Goal: Navigation & Orientation: Find specific page/section

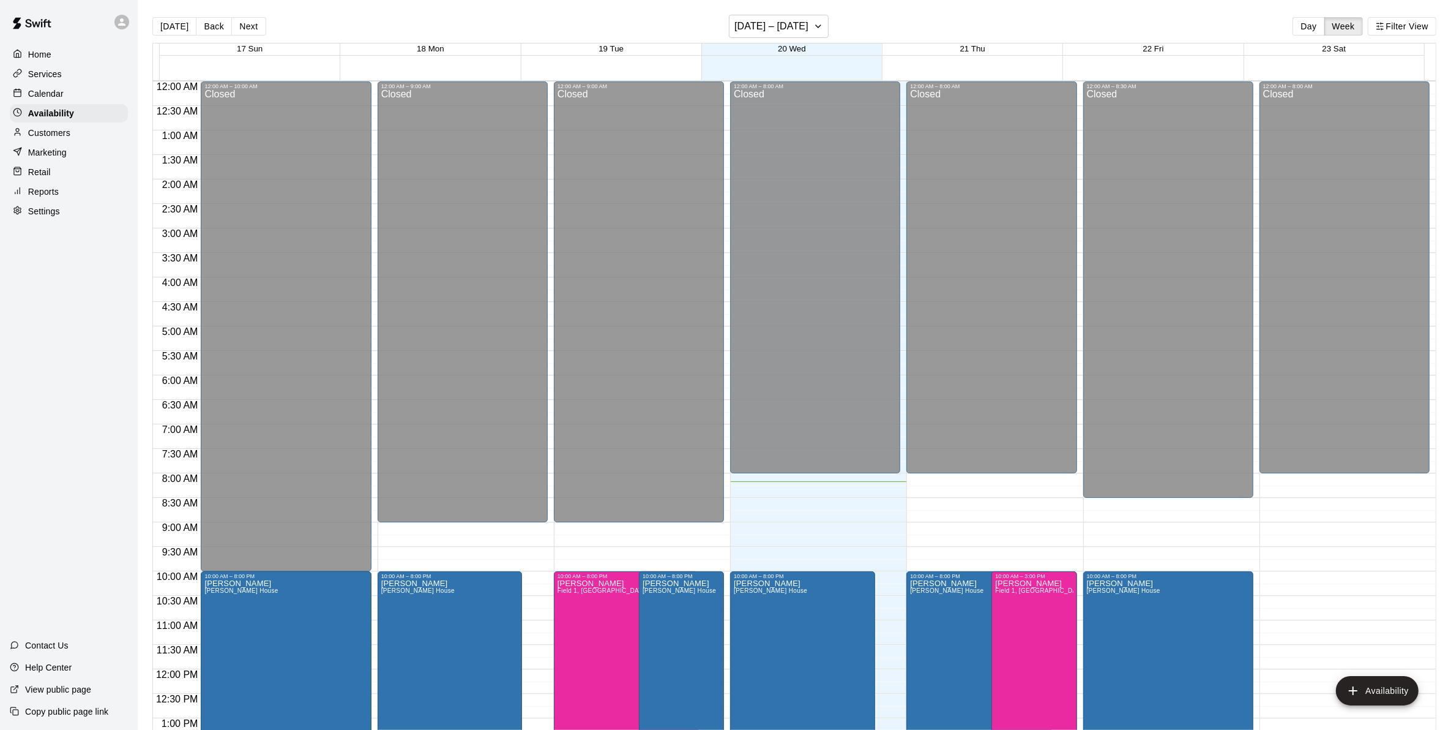
scroll to position [401, 0]
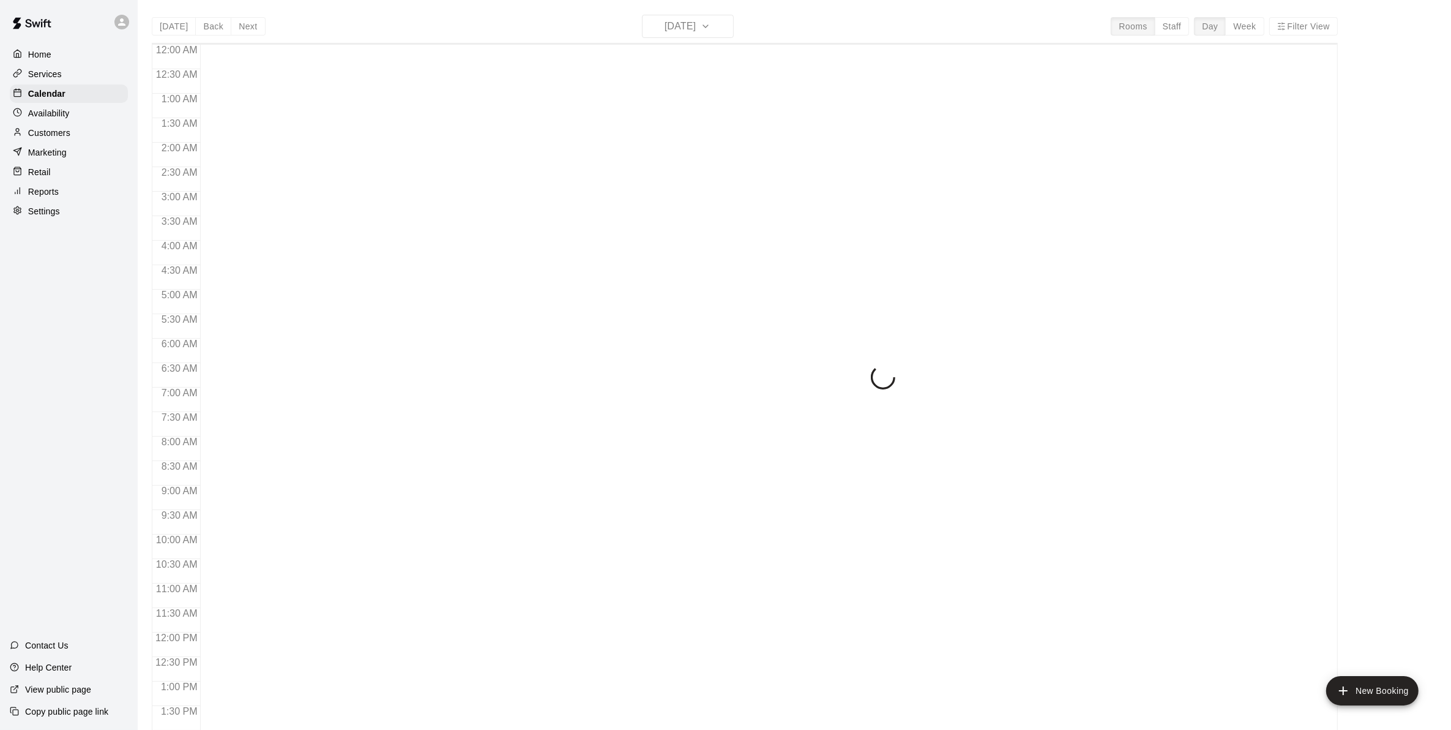
scroll to position [402, 0]
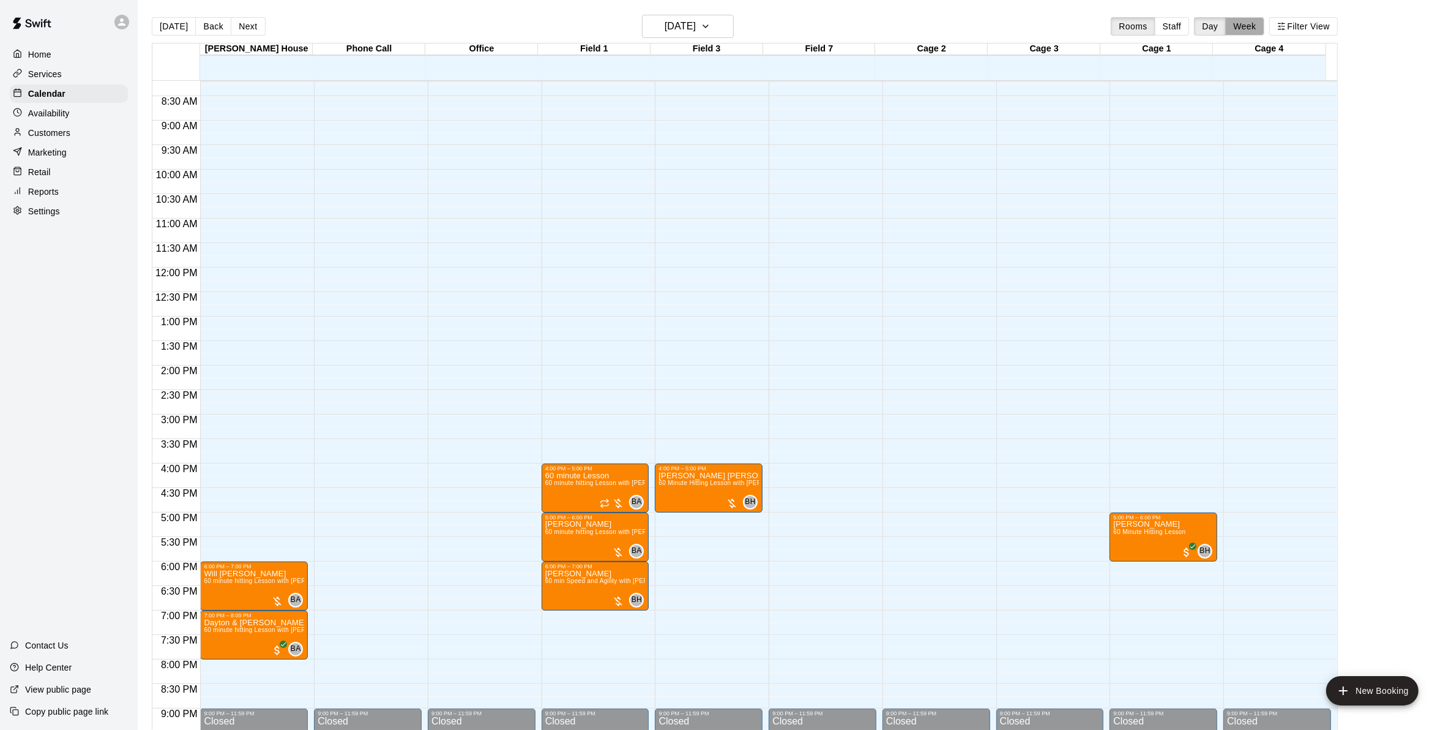
click at [1264, 24] on button "Week" at bounding box center [1245, 26] width 39 height 18
